Goal: Information Seeking & Learning: Learn about a topic

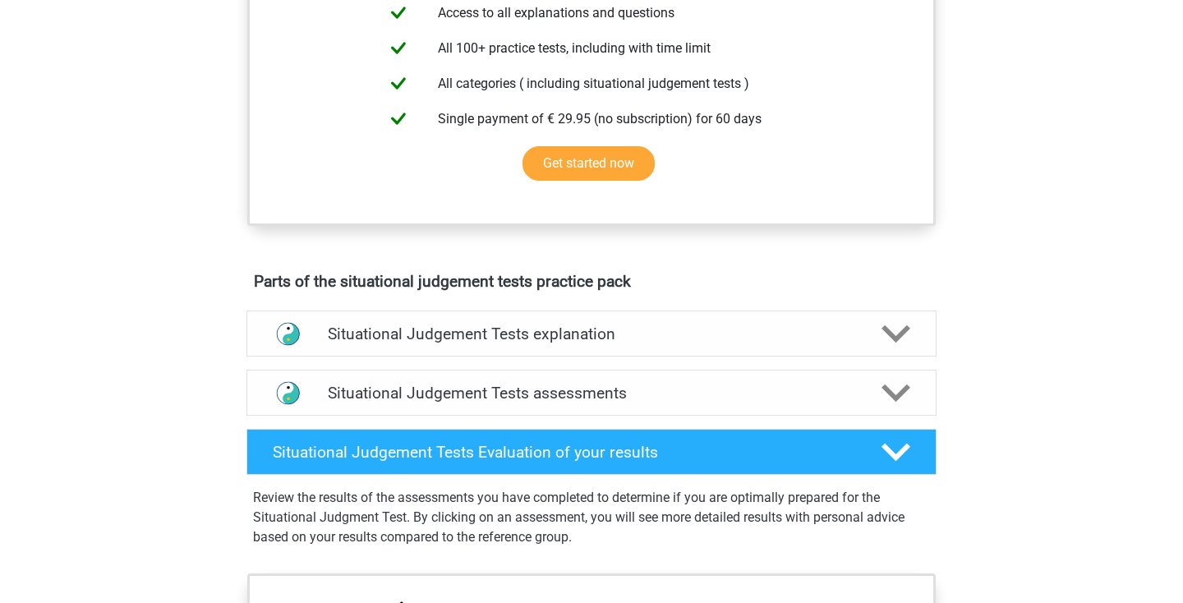
scroll to position [663, 0]
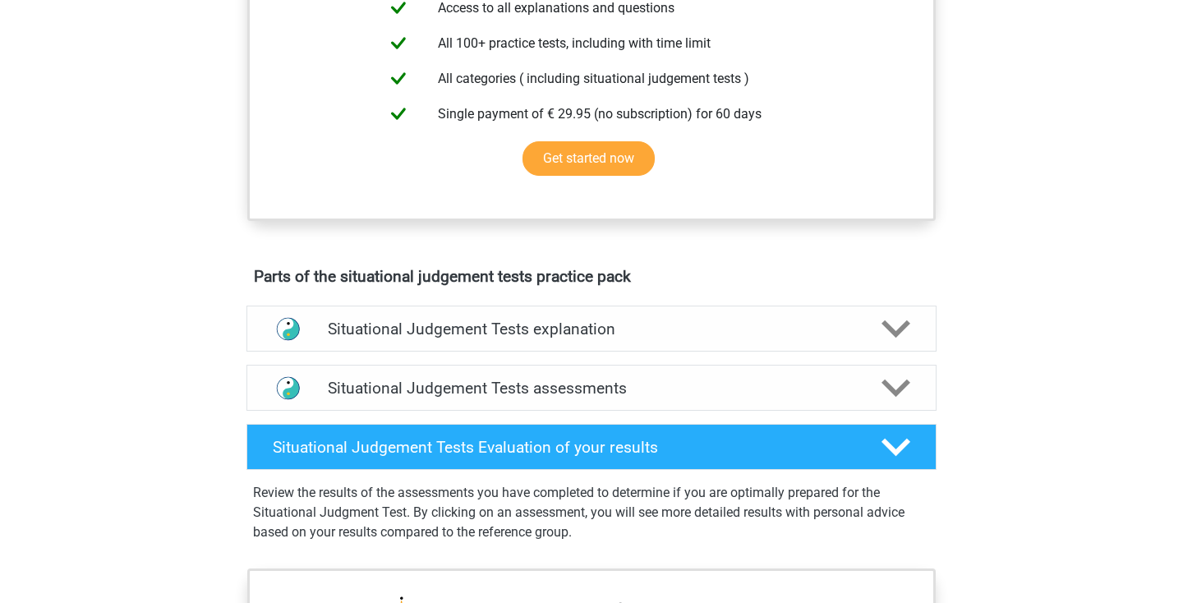
click at [213, 395] on div "Parts of the situational judgement tests practice pack Situational Judgement Te…" at bounding box center [591, 414] width 767 height 308
click at [216, 323] on div "Situational Judgement Tests explanation A Situational Judgment Test evaluates h…" at bounding box center [591, 328] width 754 height 59
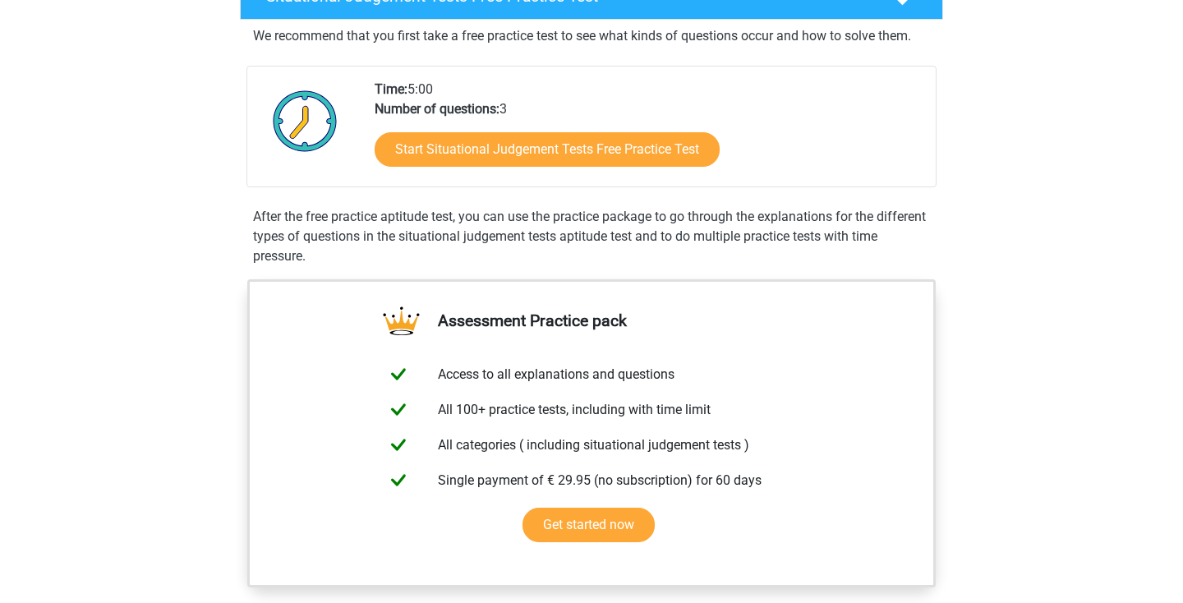
scroll to position [293, 0]
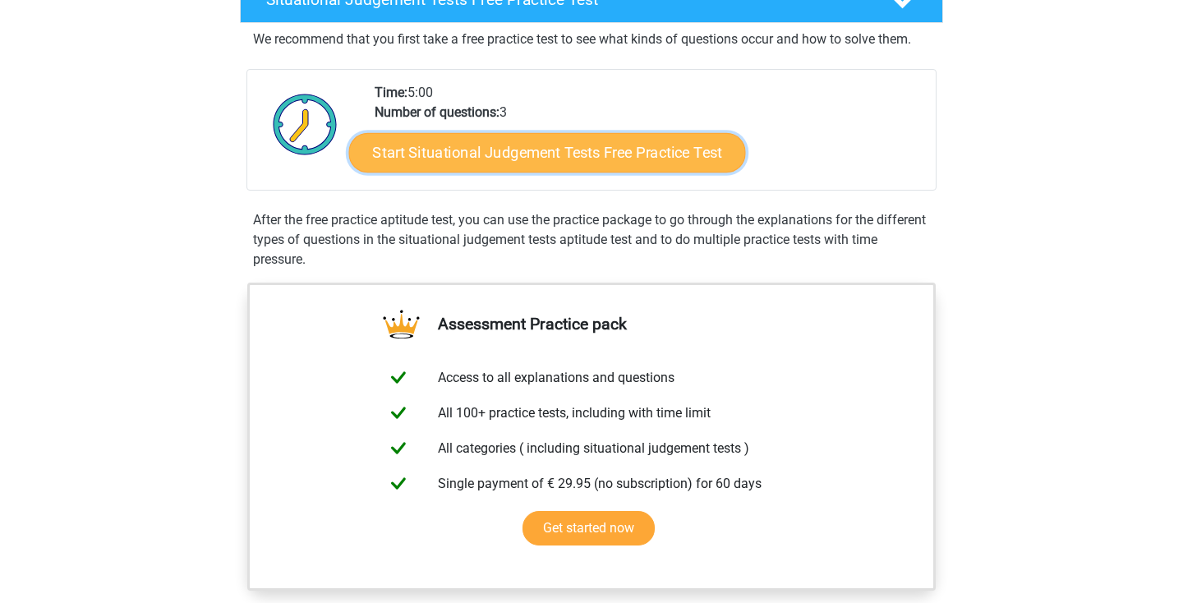
click at [504, 148] on link "Start Situational Judgement Tests Free Practice Test" at bounding box center [547, 152] width 397 height 39
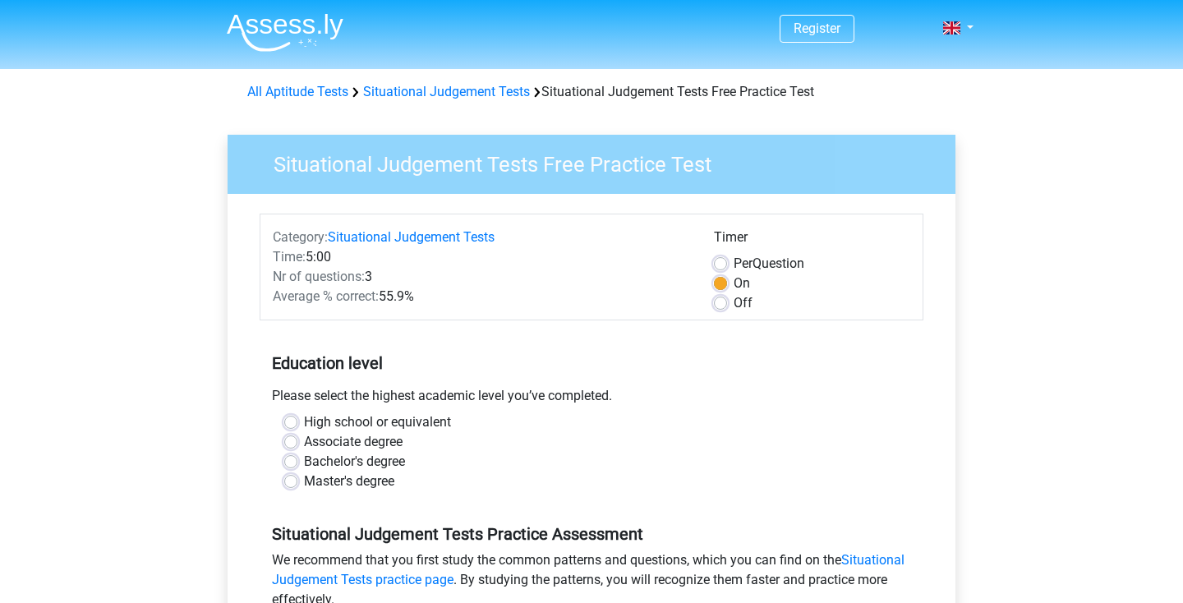
click at [209, 315] on div "Situational Judgement Tests Free Practice Test Category: Situational Judgement …" at bounding box center [591, 486] width 767 height 756
click at [734, 306] on label "Off" at bounding box center [743, 303] width 19 height 20
click at [717, 306] on input "Off" at bounding box center [720, 301] width 13 height 16
radio input "true"
click at [605, 306] on div "Average % correct: 55.9%" at bounding box center [480, 297] width 441 height 20
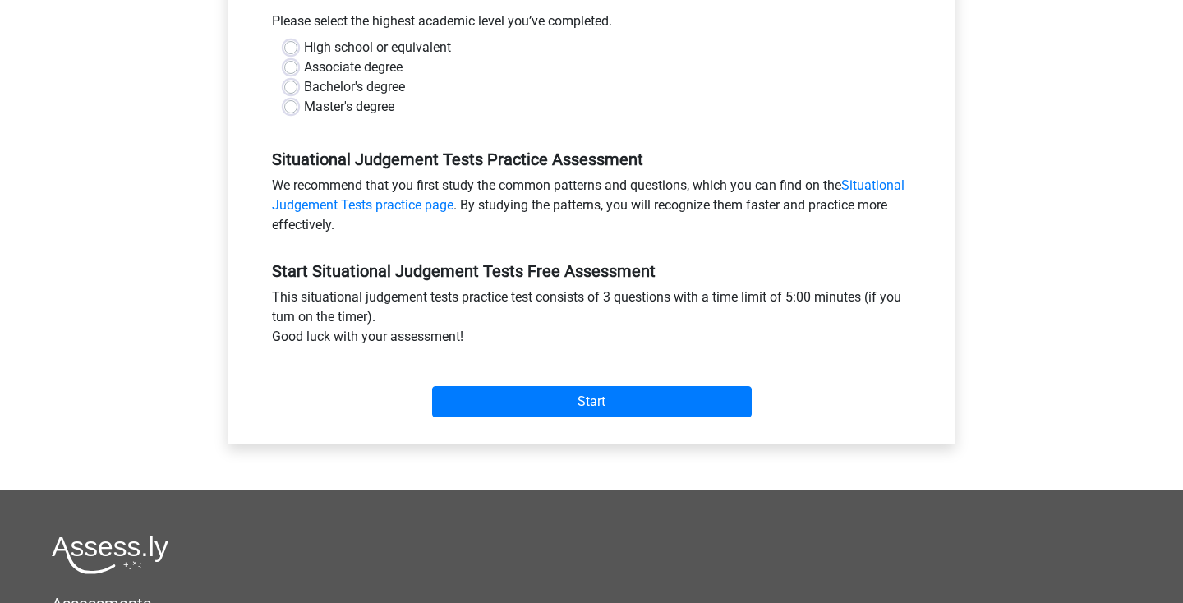
scroll to position [380, 0]
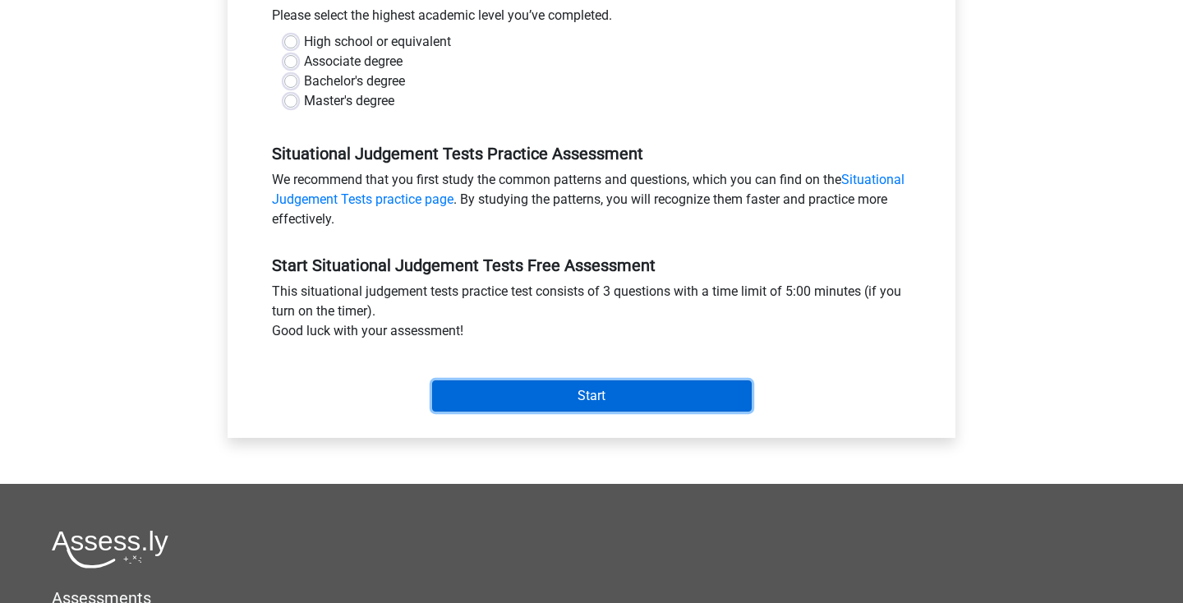
click at [571, 404] on input "Start" at bounding box center [592, 395] width 320 height 31
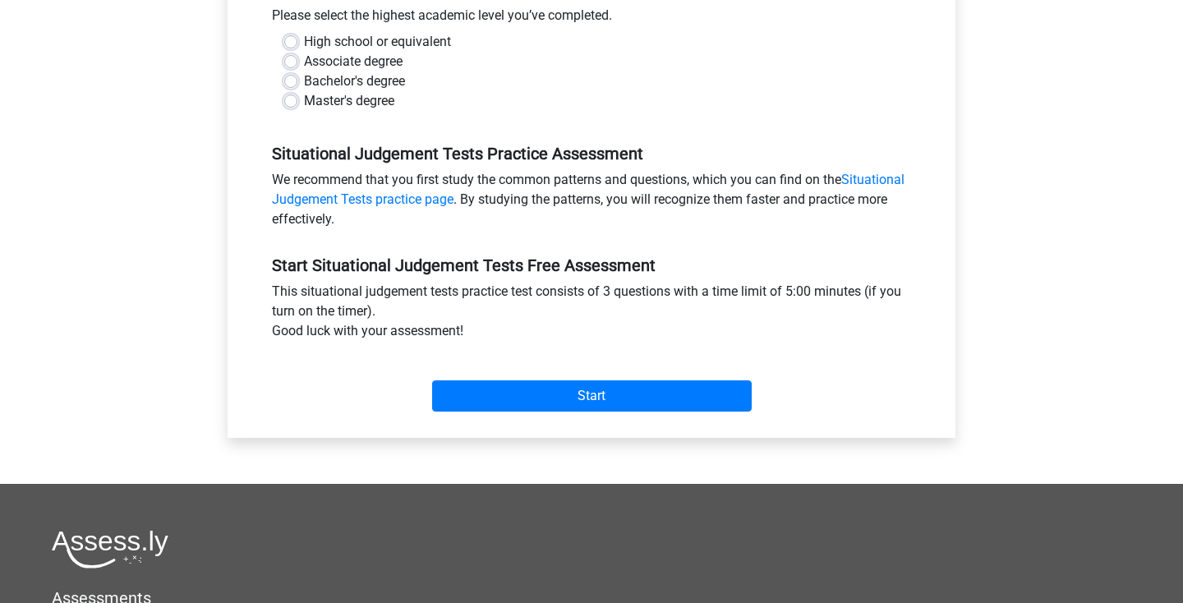
click at [465, 98] on div "Master's degree" at bounding box center [591, 101] width 615 height 20
click at [306, 82] on label "Bachelor's degree" at bounding box center [354, 81] width 101 height 20
click at [297, 82] on input "Bachelor's degree" at bounding box center [290, 79] width 13 height 16
radio input "true"
click at [522, 371] on div "Start" at bounding box center [592, 383] width 664 height 58
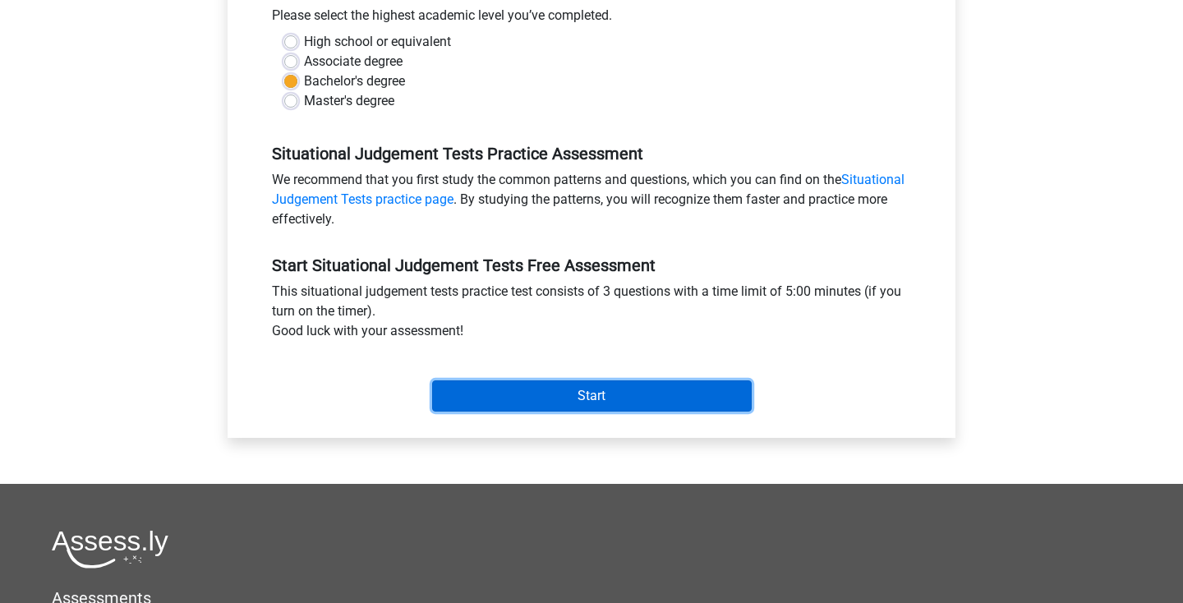
click at [517, 397] on input "Start" at bounding box center [592, 395] width 320 height 31
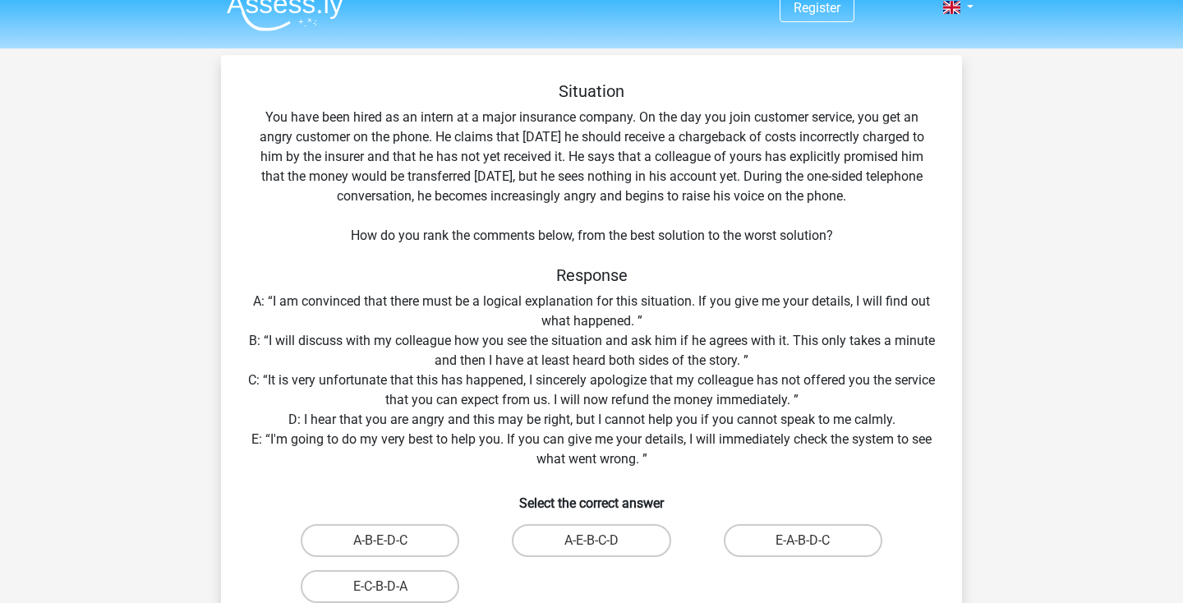
scroll to position [30, 0]
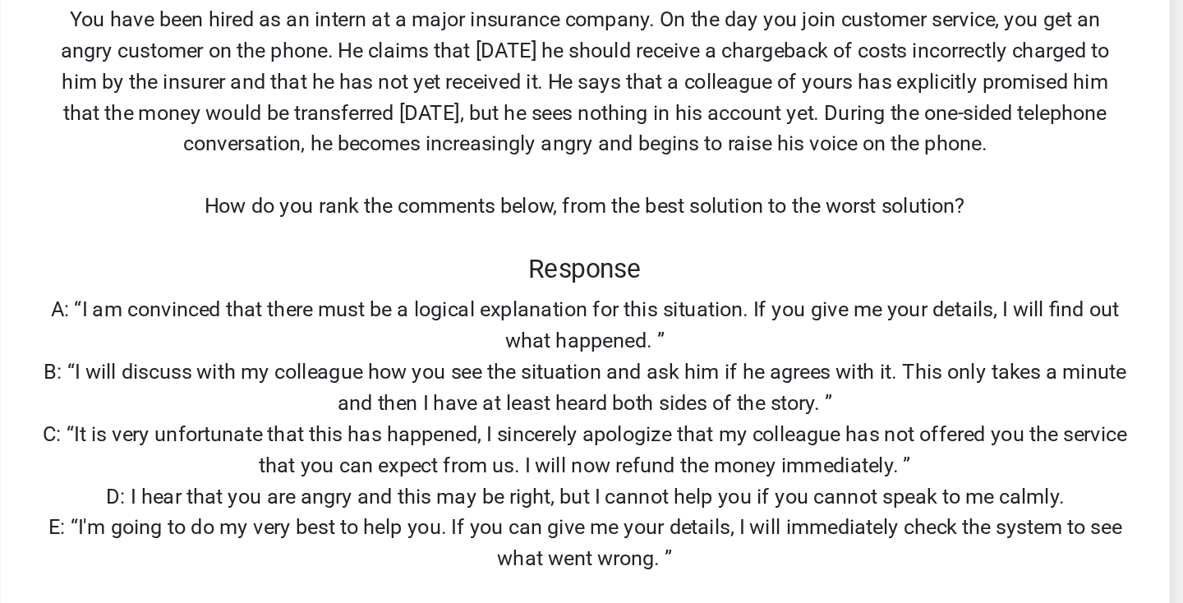
click at [337, 225] on div "Situation You have been hired as an intern at a major insurance company. On the…" at bounding box center [592, 363] width 728 height 582
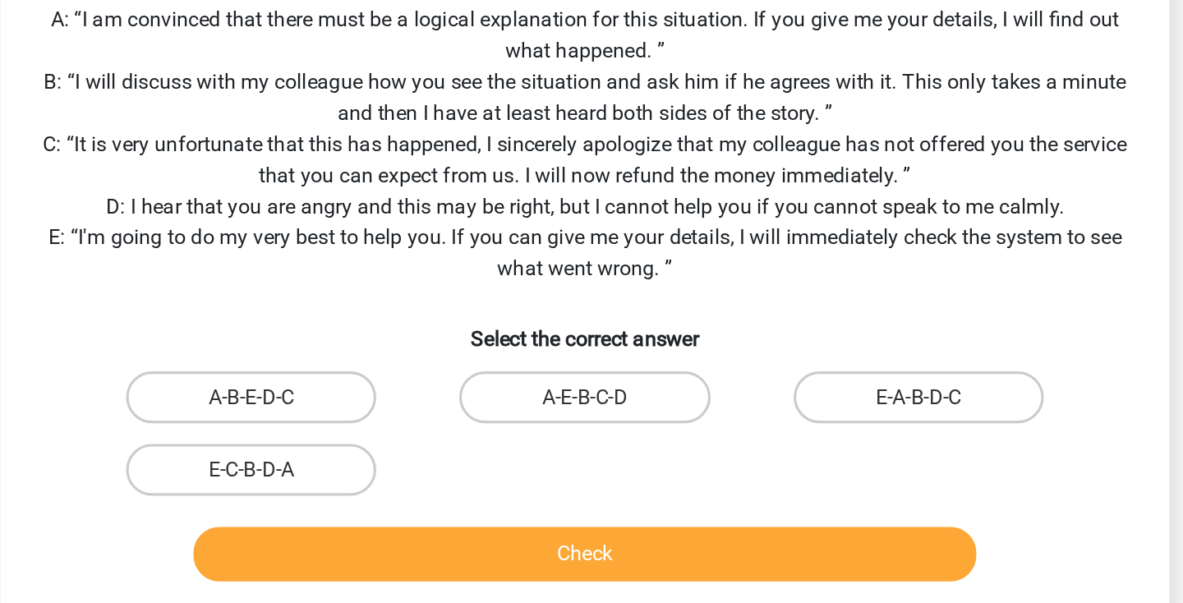
scroll to position [90, 0]
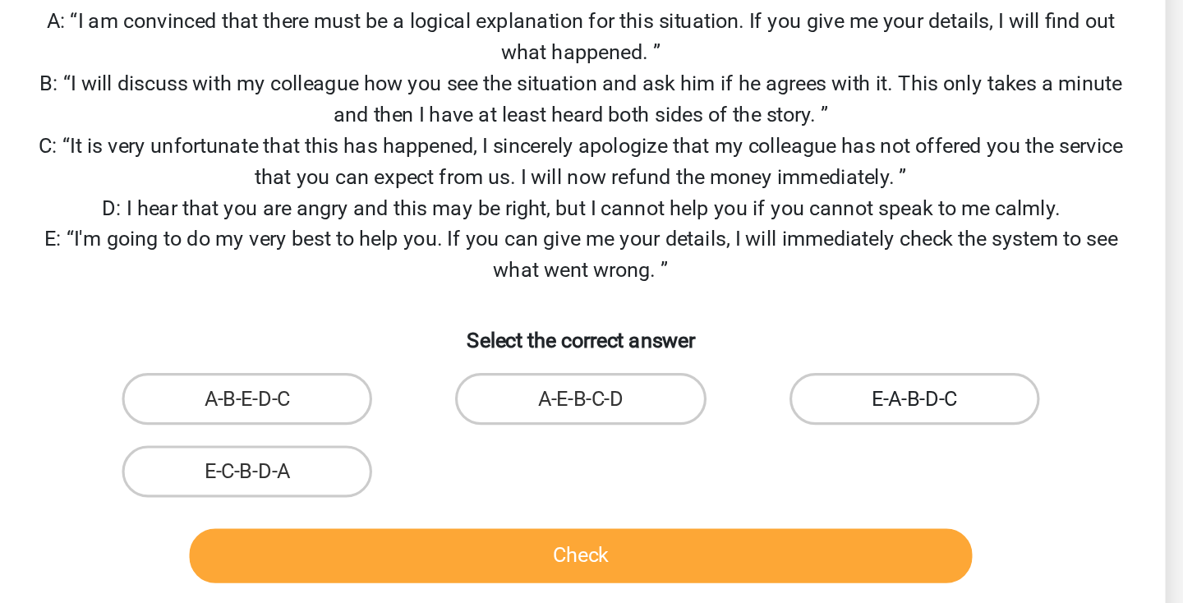
click at [794, 479] on label "E-A-B-D-C" at bounding box center [803, 470] width 159 height 33
click at [803, 479] on input "E-A-B-D-C" at bounding box center [808, 476] width 11 height 11
radio input "true"
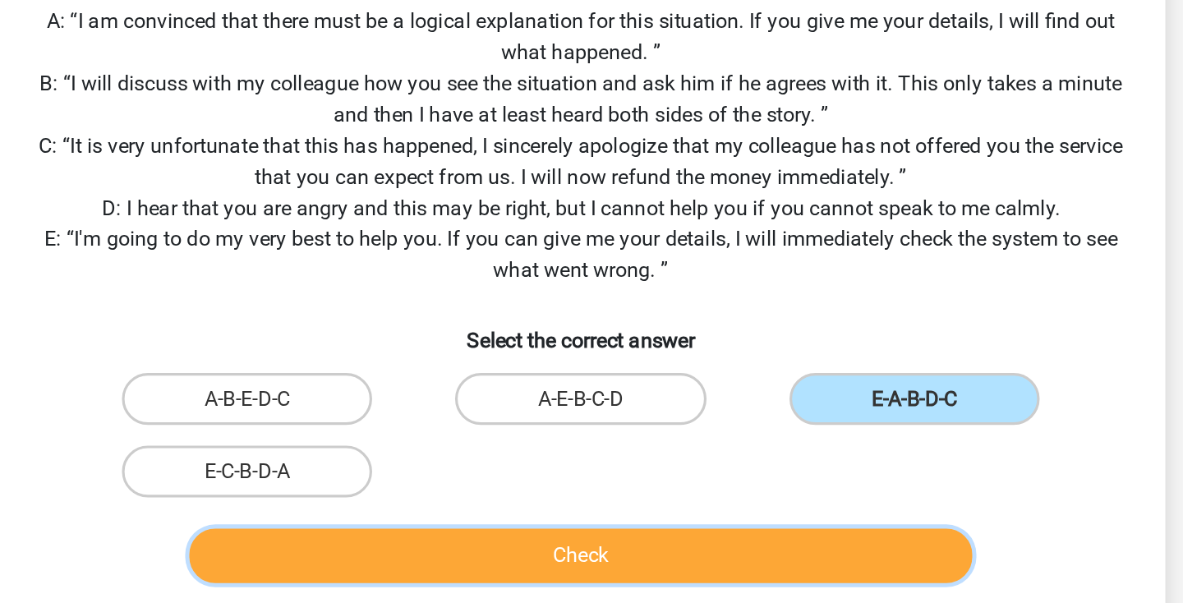
click at [726, 564] on button "Check" at bounding box center [591, 570] width 497 height 35
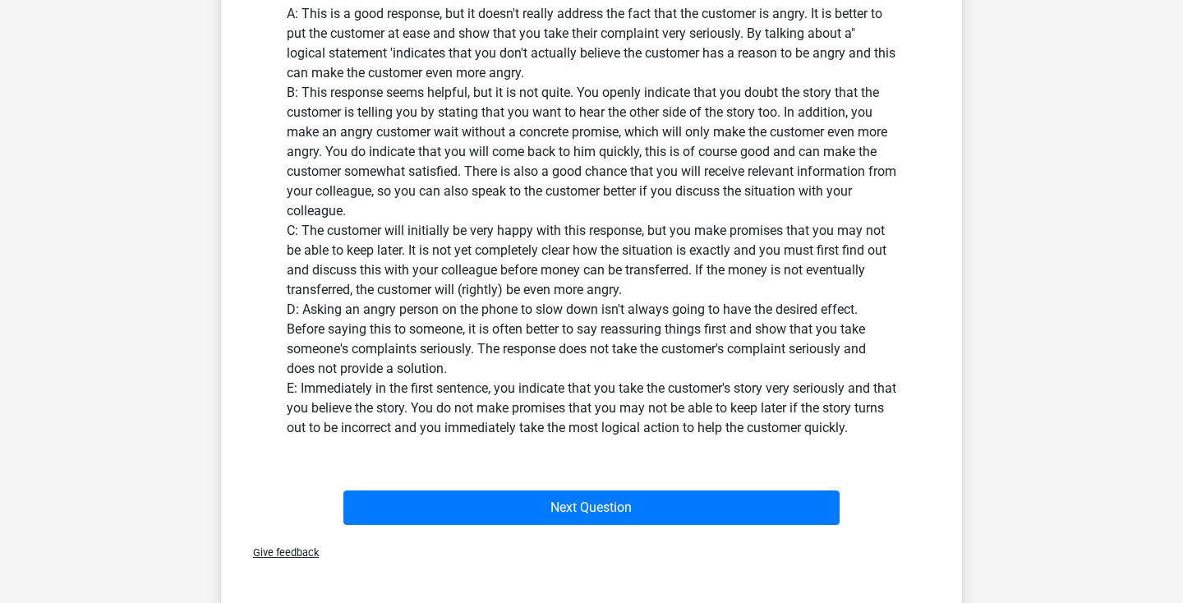
scroll to position [706, 0]
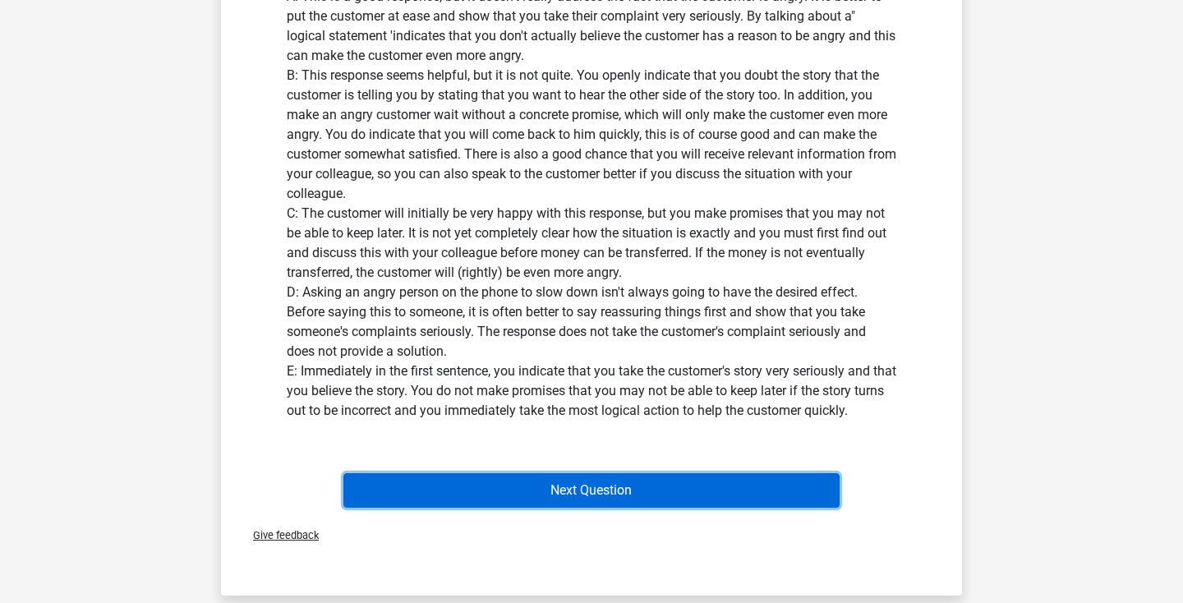
click at [602, 496] on button "Next Question" at bounding box center [591, 490] width 497 height 35
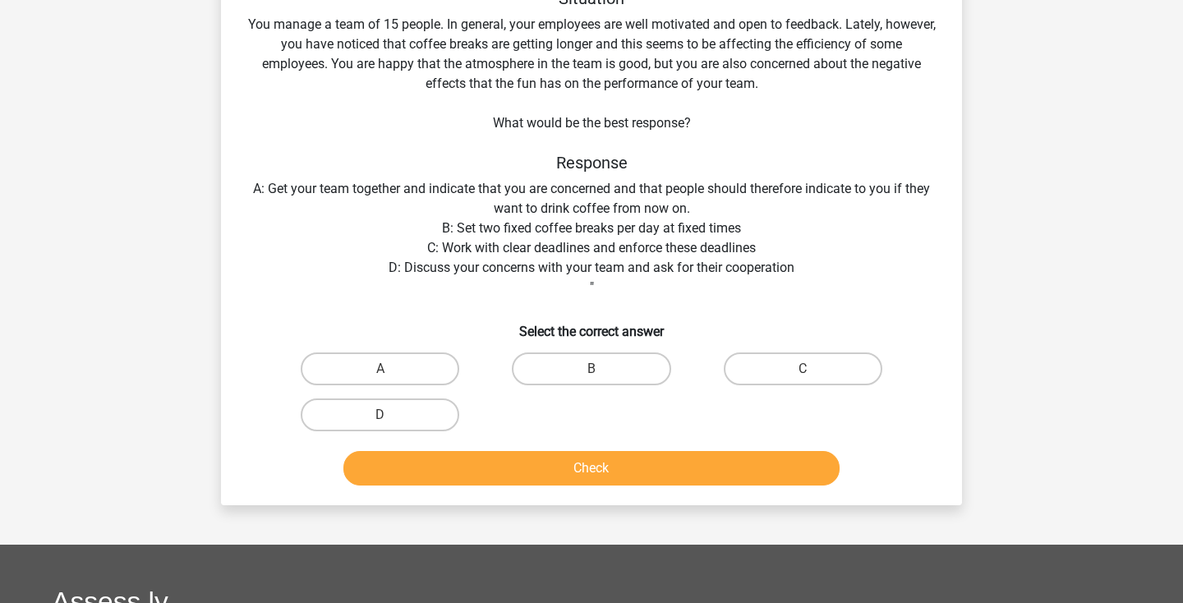
scroll to position [76, 0]
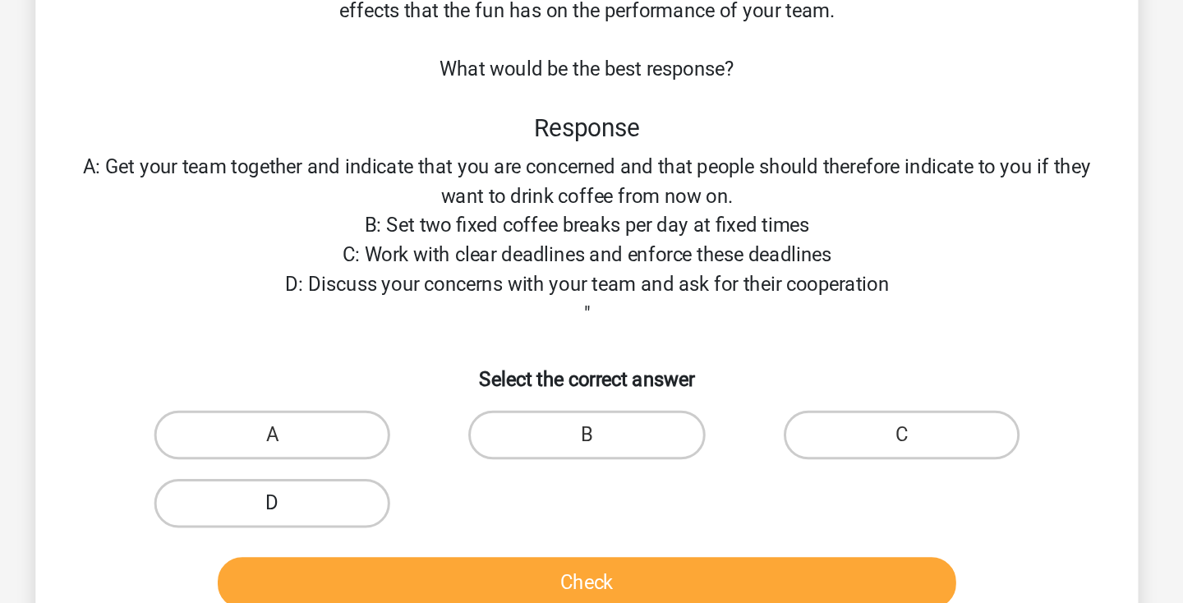
click at [431, 465] on label "D" at bounding box center [380, 452] width 159 height 33
click at [391, 463] on input "D" at bounding box center [385, 458] width 11 height 11
radio input "true"
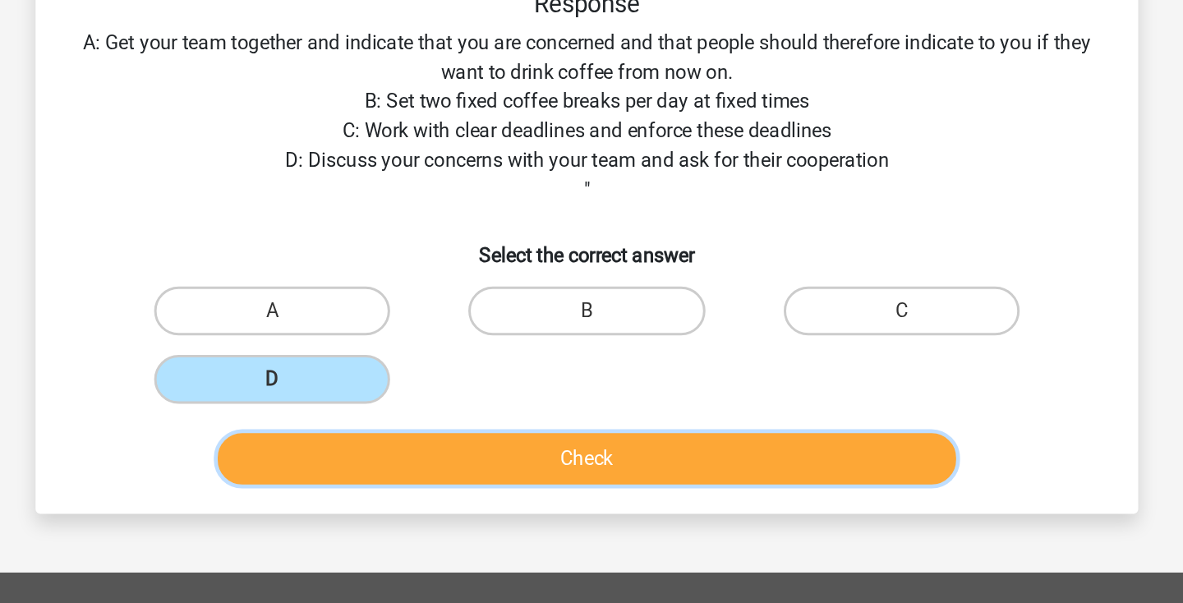
click at [538, 515] on button "Check" at bounding box center [591, 506] width 497 height 35
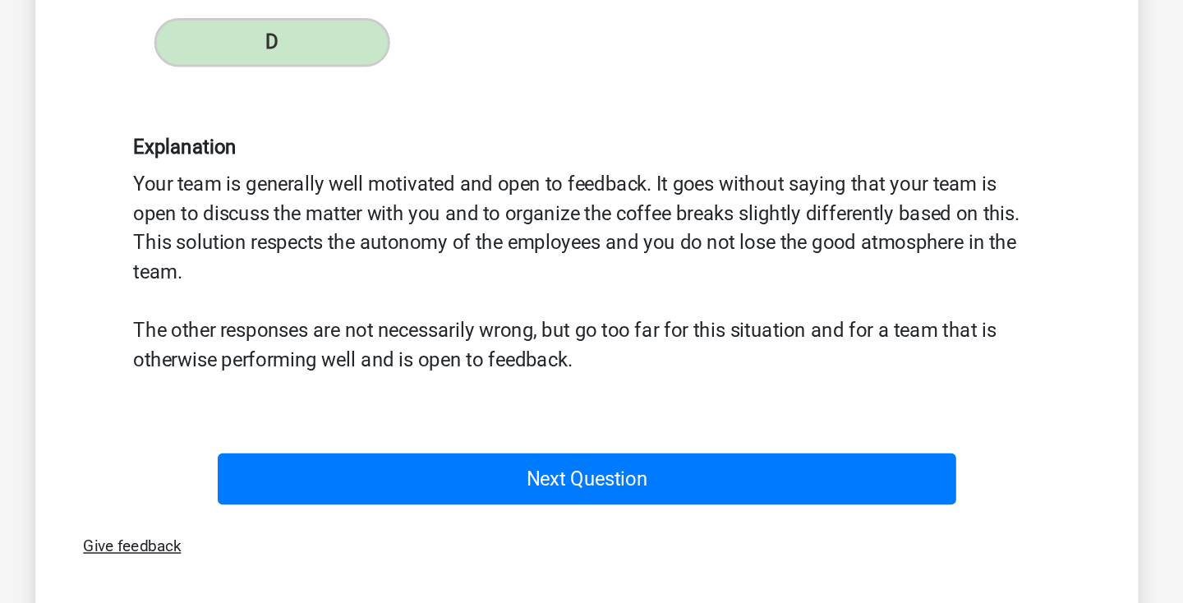
scroll to position [303, 0]
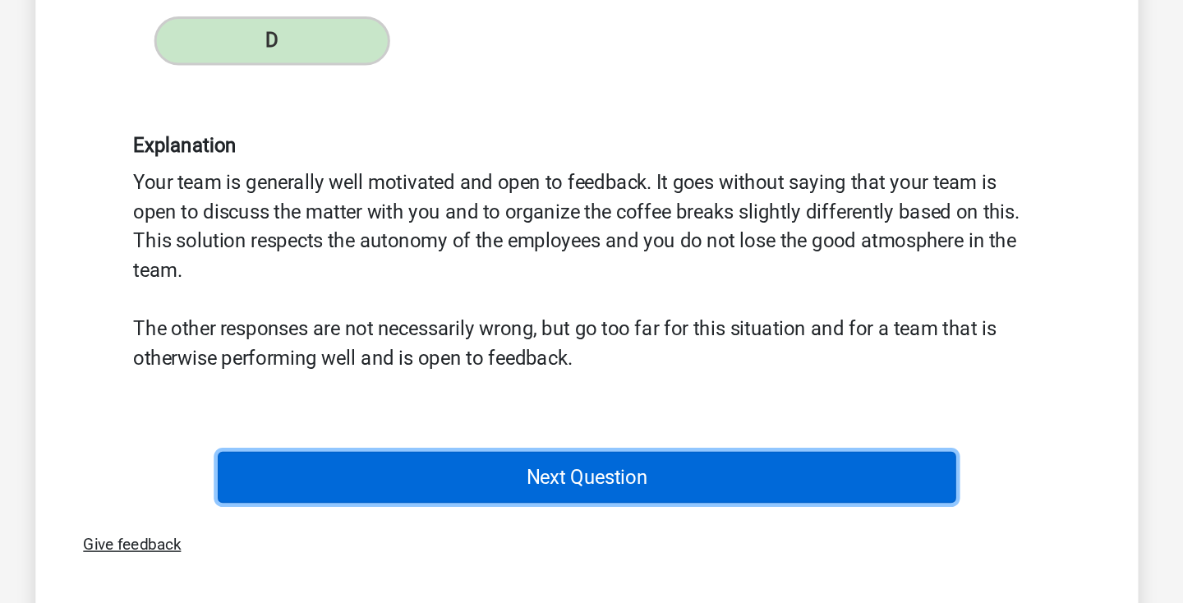
click at [802, 514] on button "Next Question" at bounding box center [591, 518] width 497 height 35
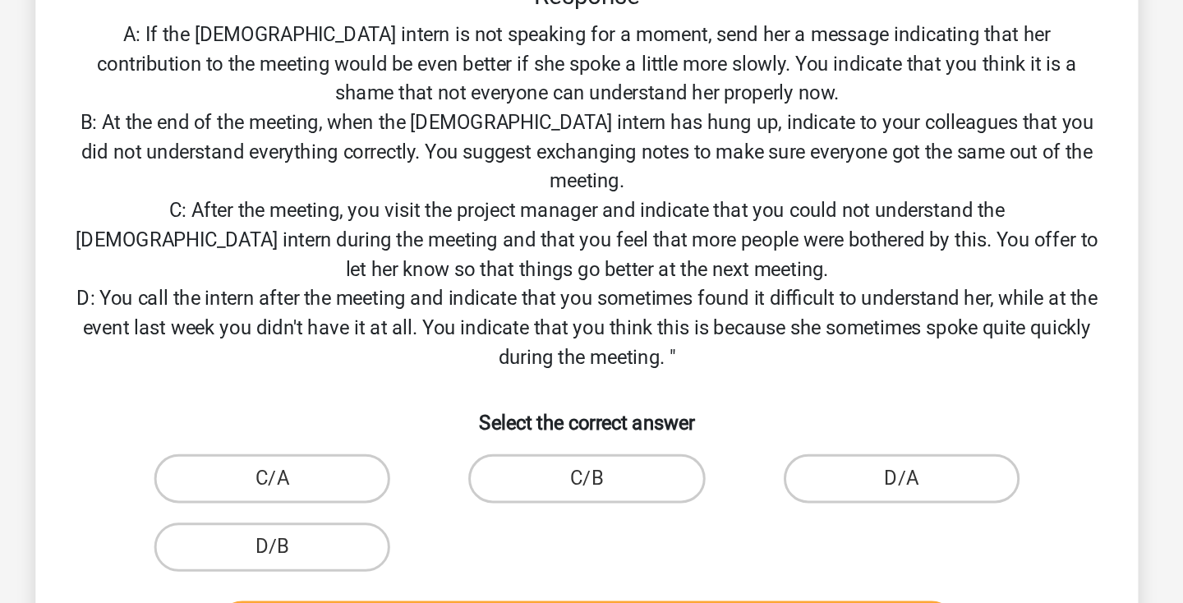
scroll to position [170, 0]
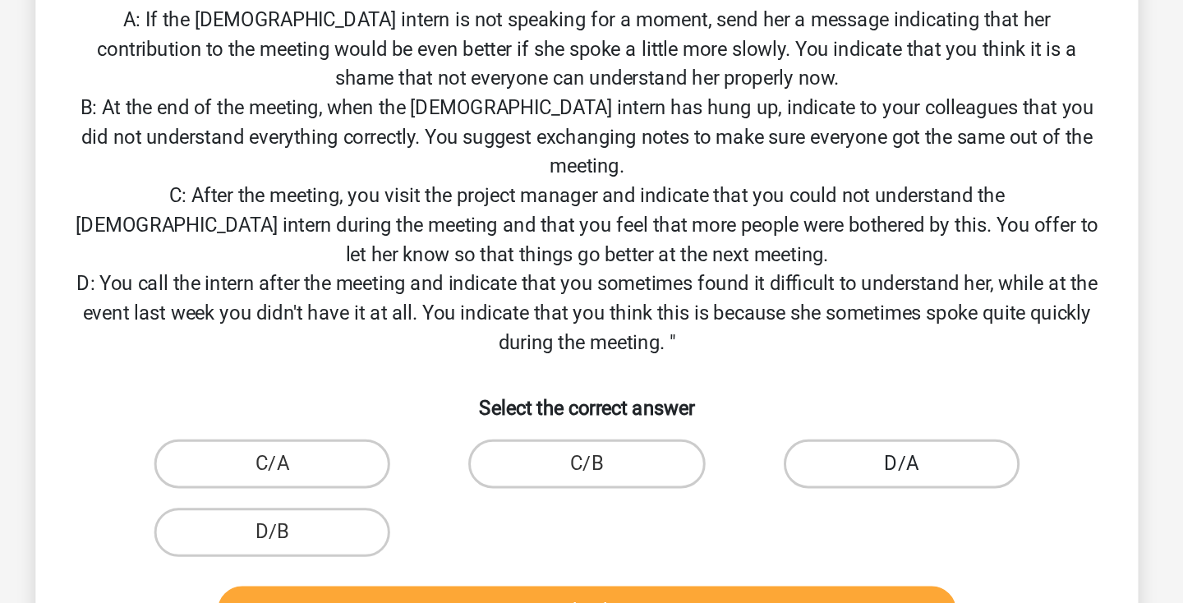
click at [825, 504] on label "D/A" at bounding box center [803, 509] width 159 height 33
click at [813, 509] on input "D/A" at bounding box center [808, 514] width 11 height 11
radio input "true"
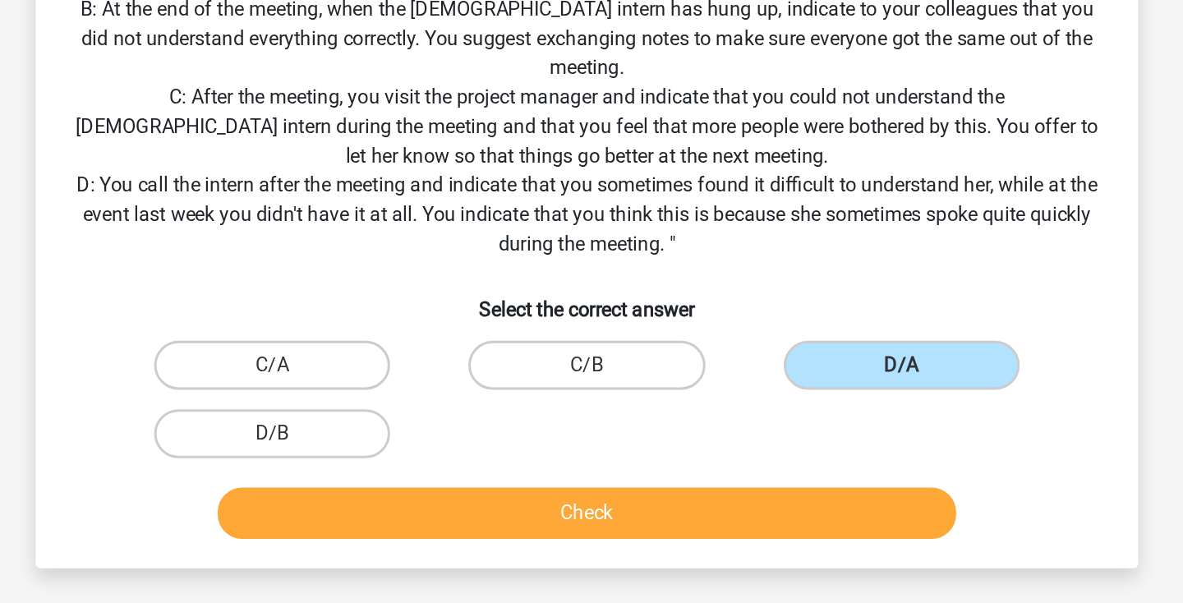
scroll to position [237, 0]
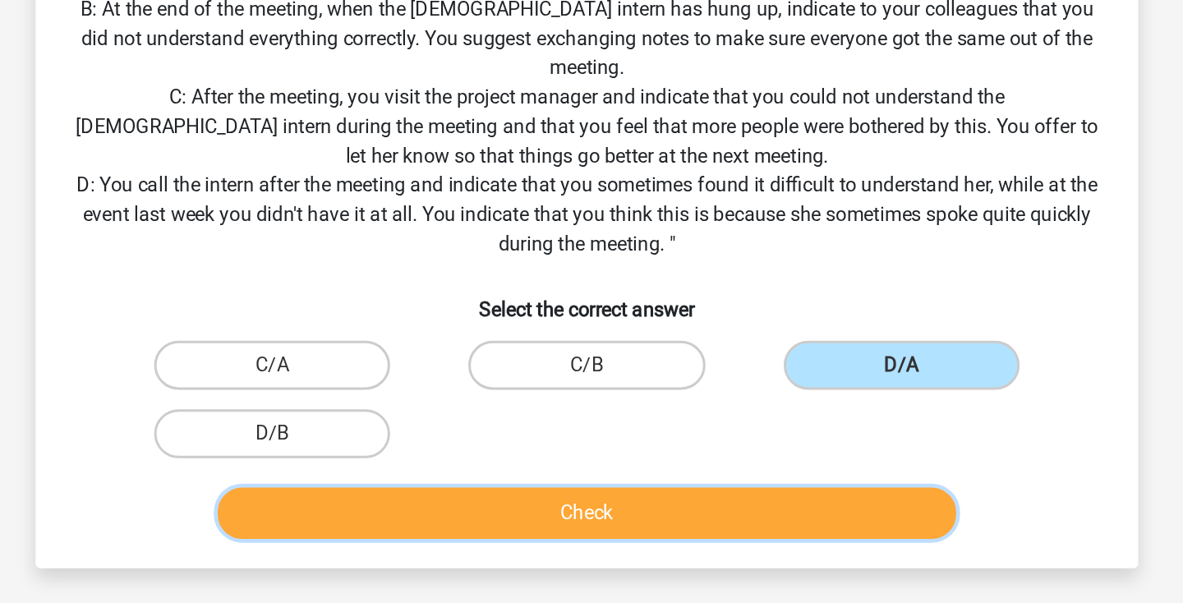
click at [767, 535] on button "Check" at bounding box center [591, 541] width 497 height 35
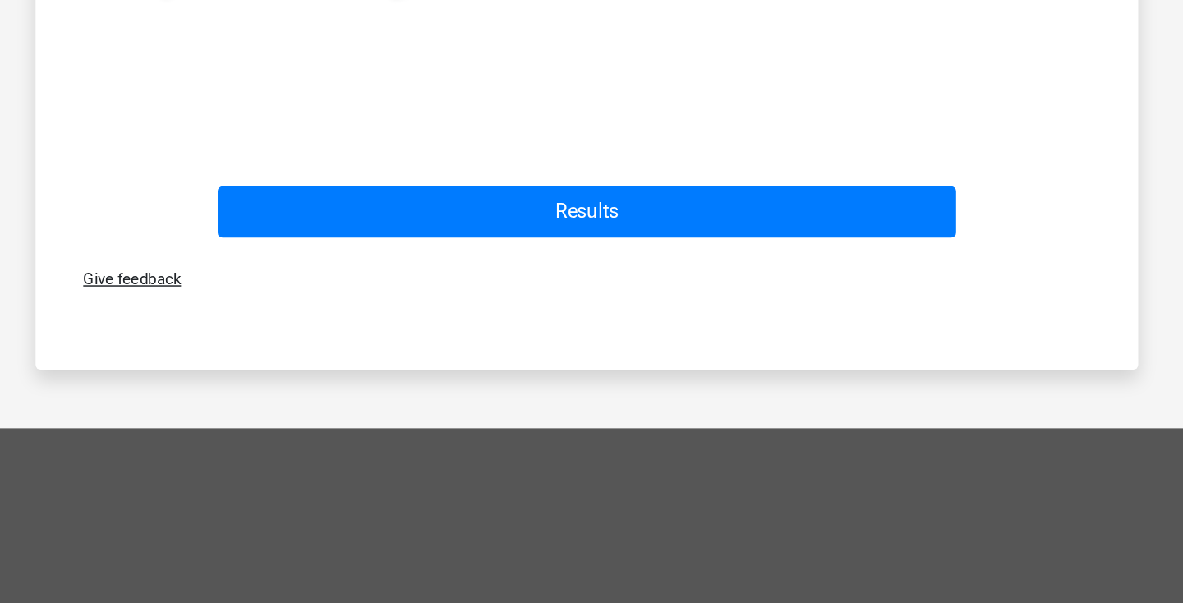
scroll to position [983, 0]
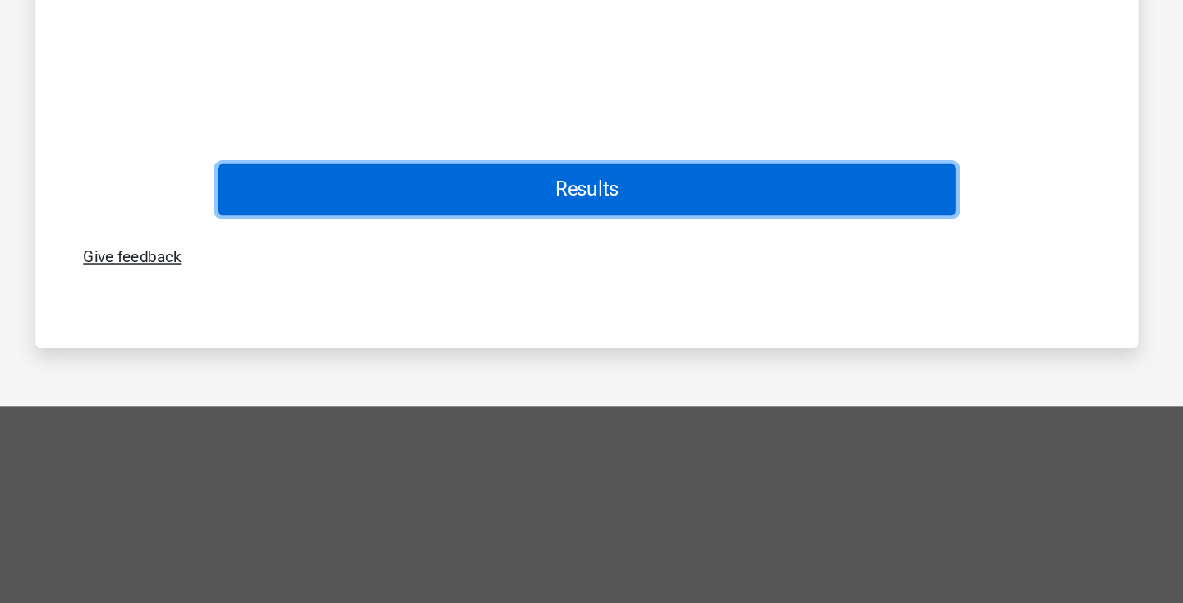
click at [808, 319] on button "Results" at bounding box center [591, 325] width 497 height 35
